Goal: Information Seeking & Learning: Learn about a topic

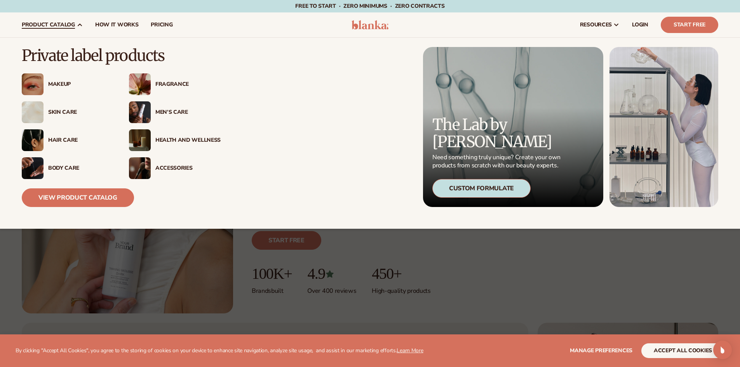
click at [52, 87] on div "Makeup" at bounding box center [80, 84] width 65 height 7
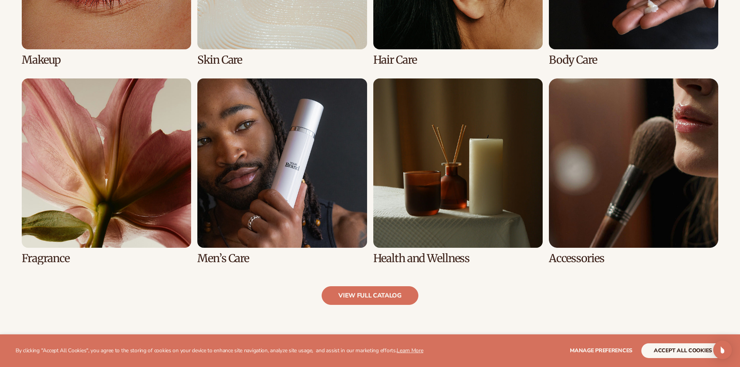
scroll to position [692, 0]
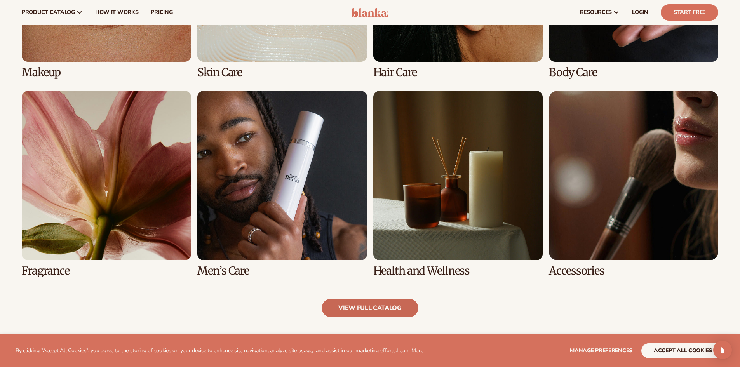
click at [374, 314] on link "view full catalog" at bounding box center [370, 308] width 97 height 19
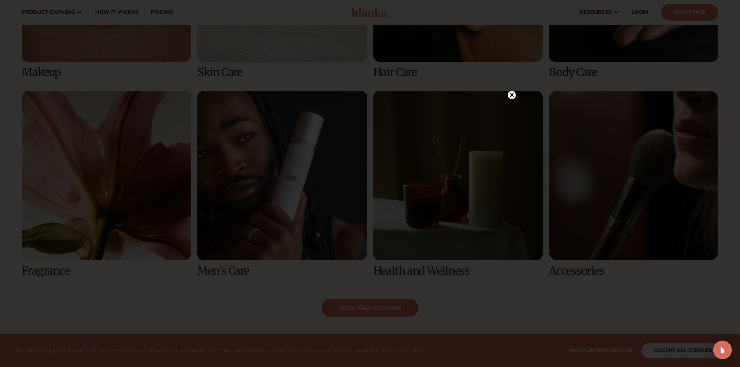
click at [509, 93] on circle at bounding box center [512, 95] width 8 height 8
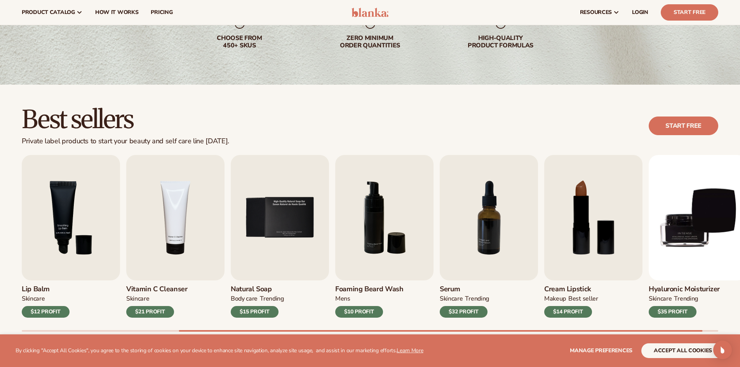
scroll to position [0, 0]
